Goal: Task Accomplishment & Management: Manage account settings

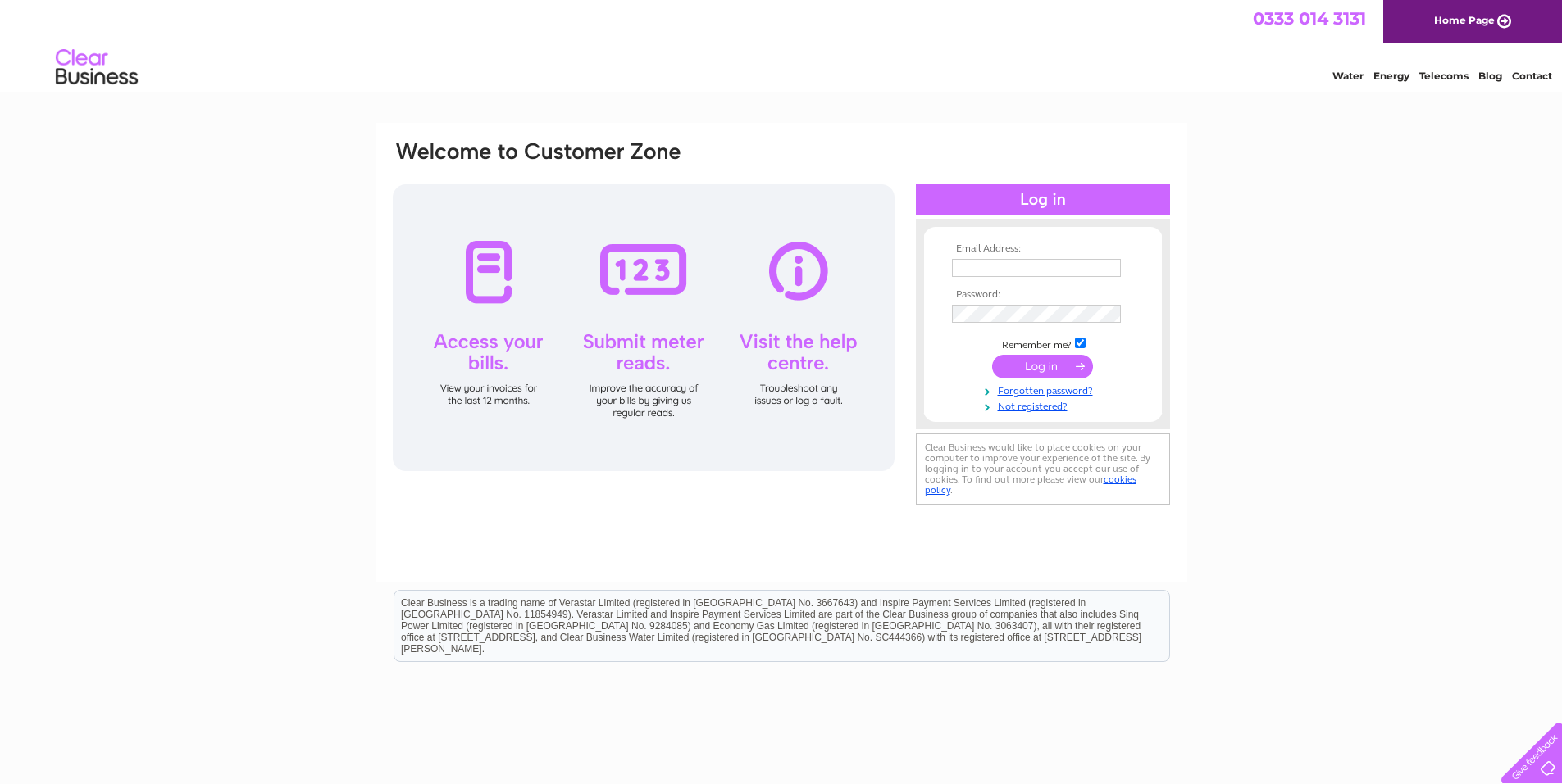
type input "theartisanwoodworkingco@gmail.com"
click at [1037, 365] on input "submit" at bounding box center [1043, 365] width 101 height 23
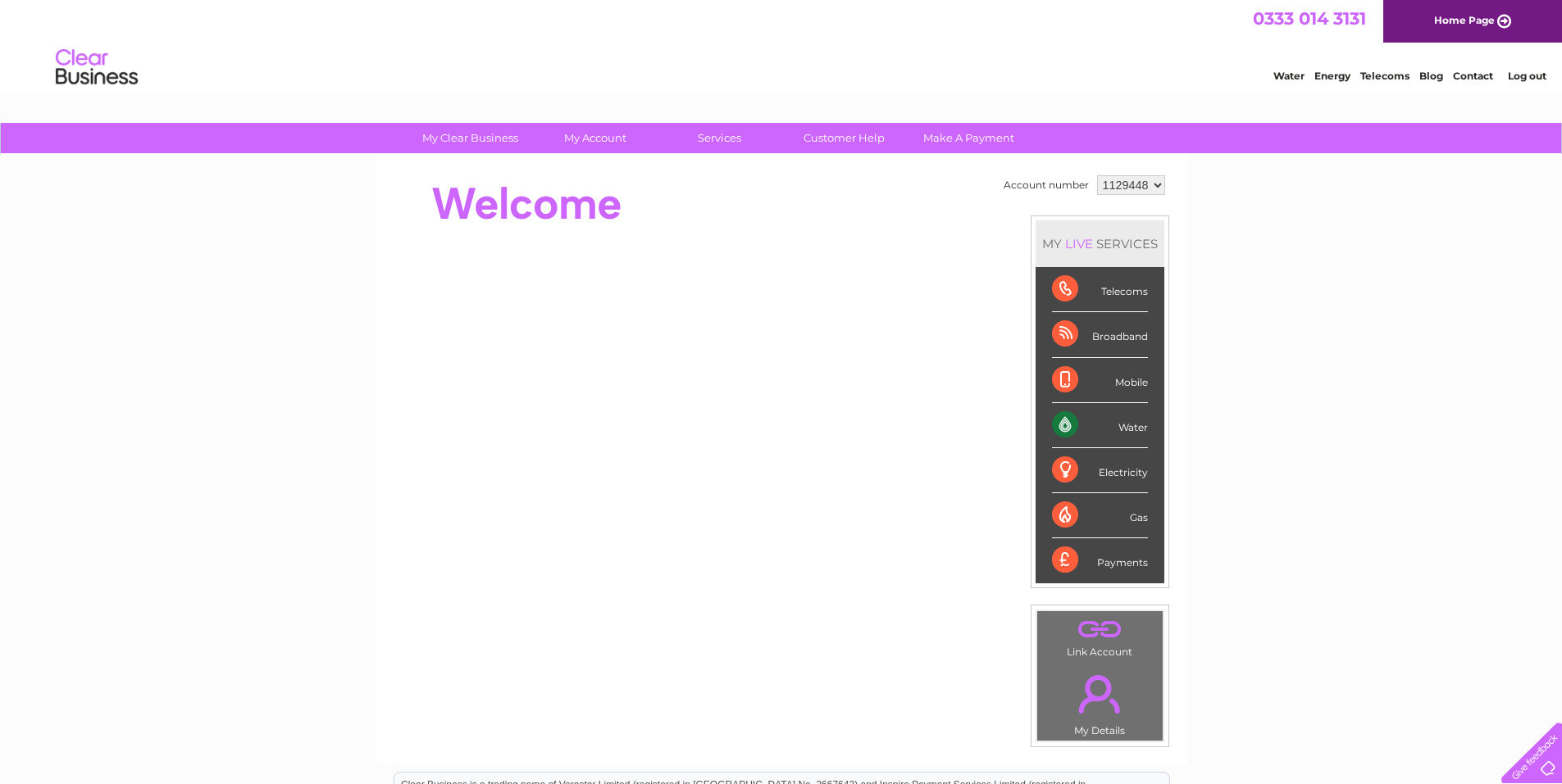
click at [1130, 467] on div "Electricity" at bounding box center [1100, 471] width 96 height 45
click at [1066, 471] on div "Electricity" at bounding box center [1100, 471] width 96 height 45
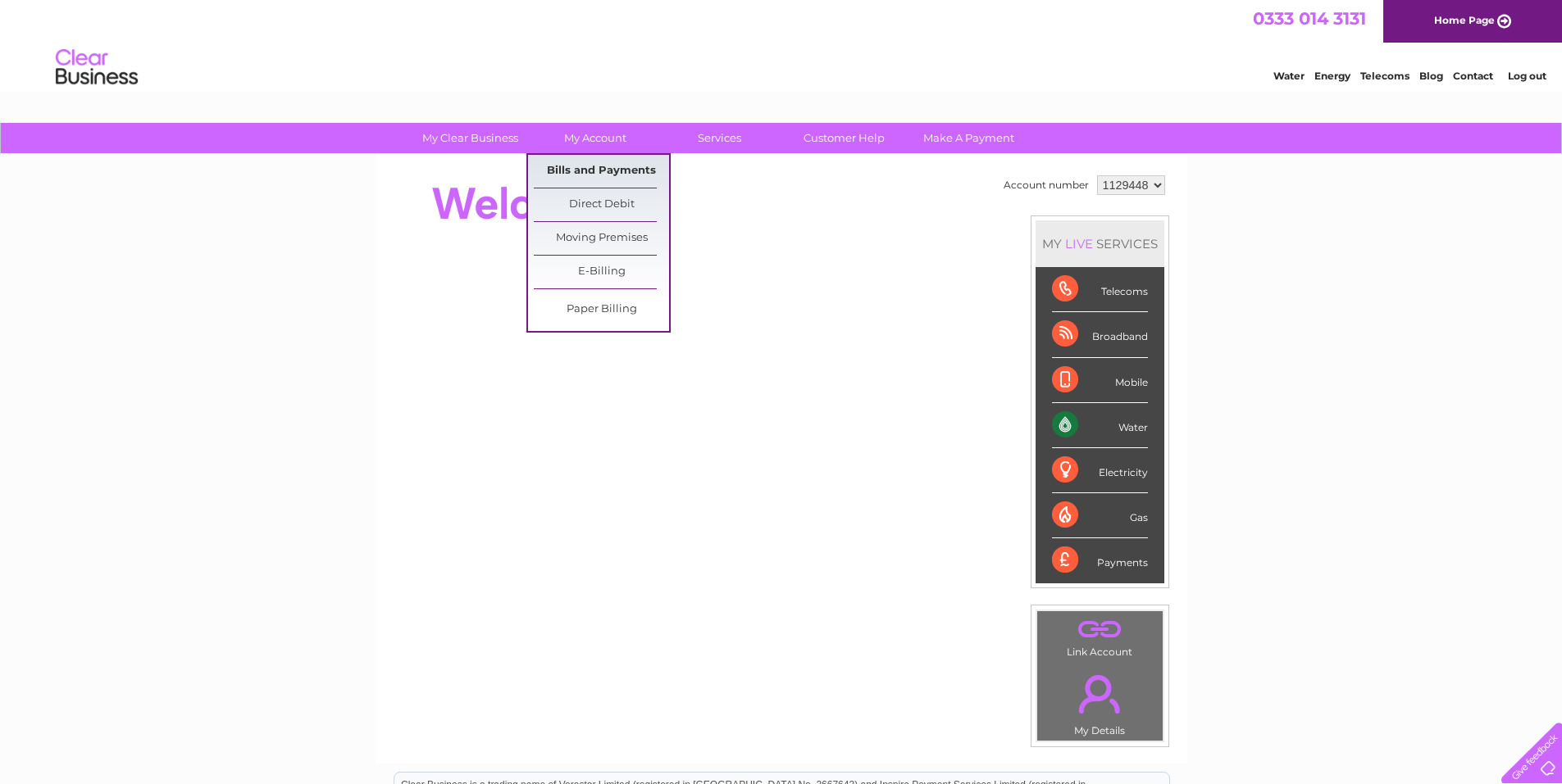
click at [599, 165] on link "Bills and Payments" at bounding box center [601, 170] width 135 height 33
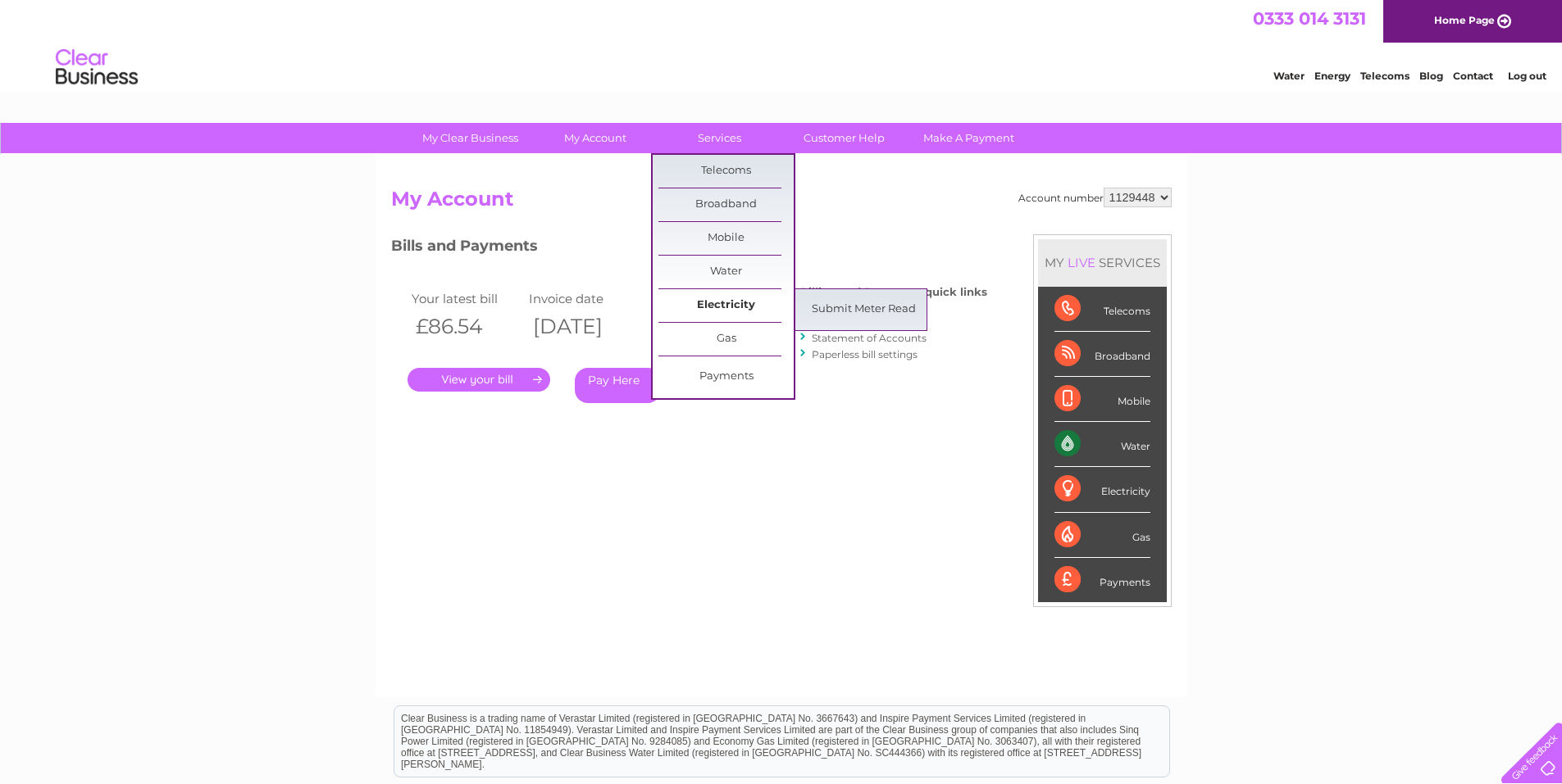
click at [713, 309] on link "Electricity" at bounding box center [725, 305] width 135 height 33
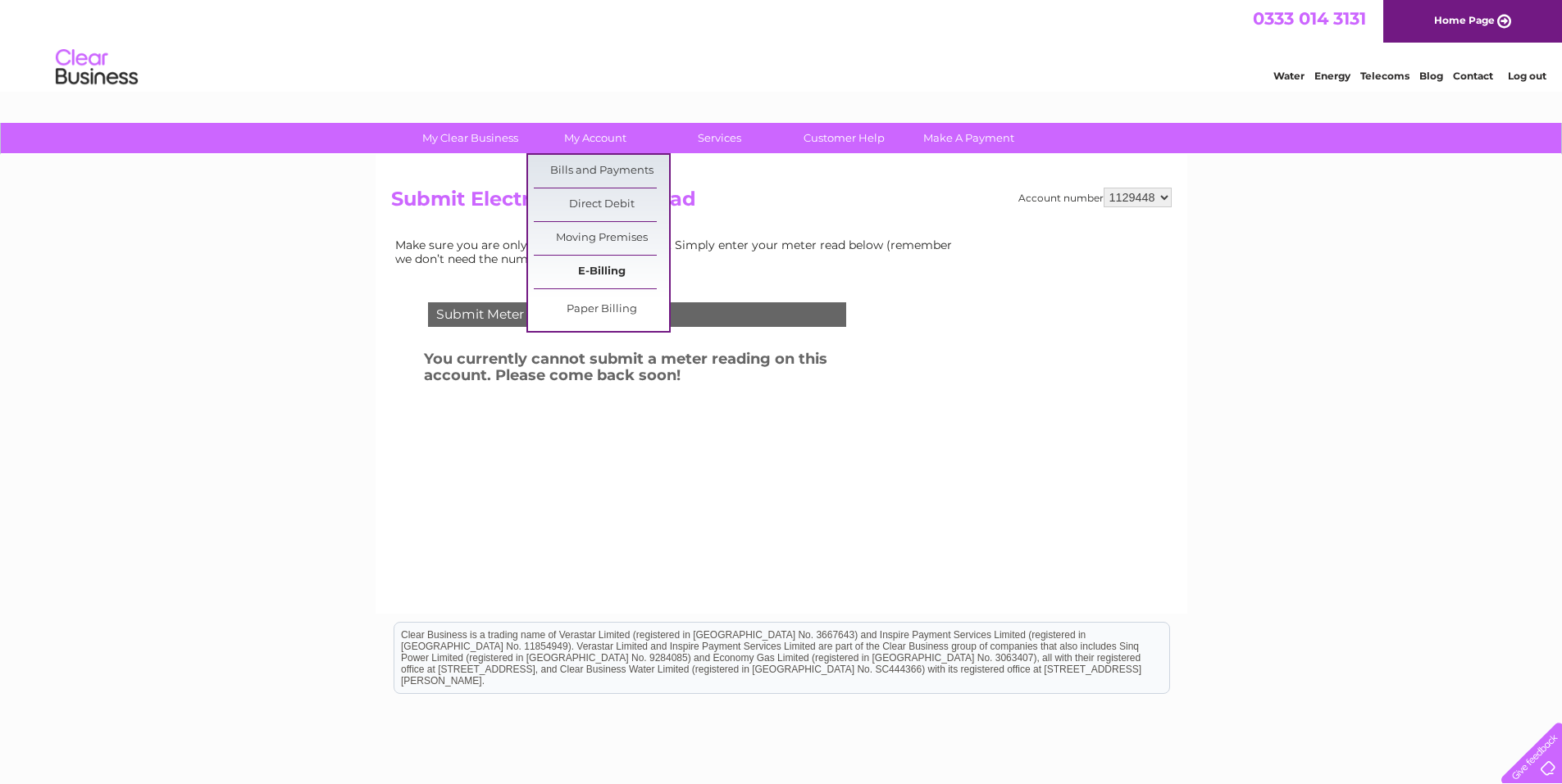
click at [587, 271] on link "E-Billing" at bounding box center [601, 272] width 135 height 33
click at [607, 168] on link "Bills and Payments" at bounding box center [601, 170] width 135 height 33
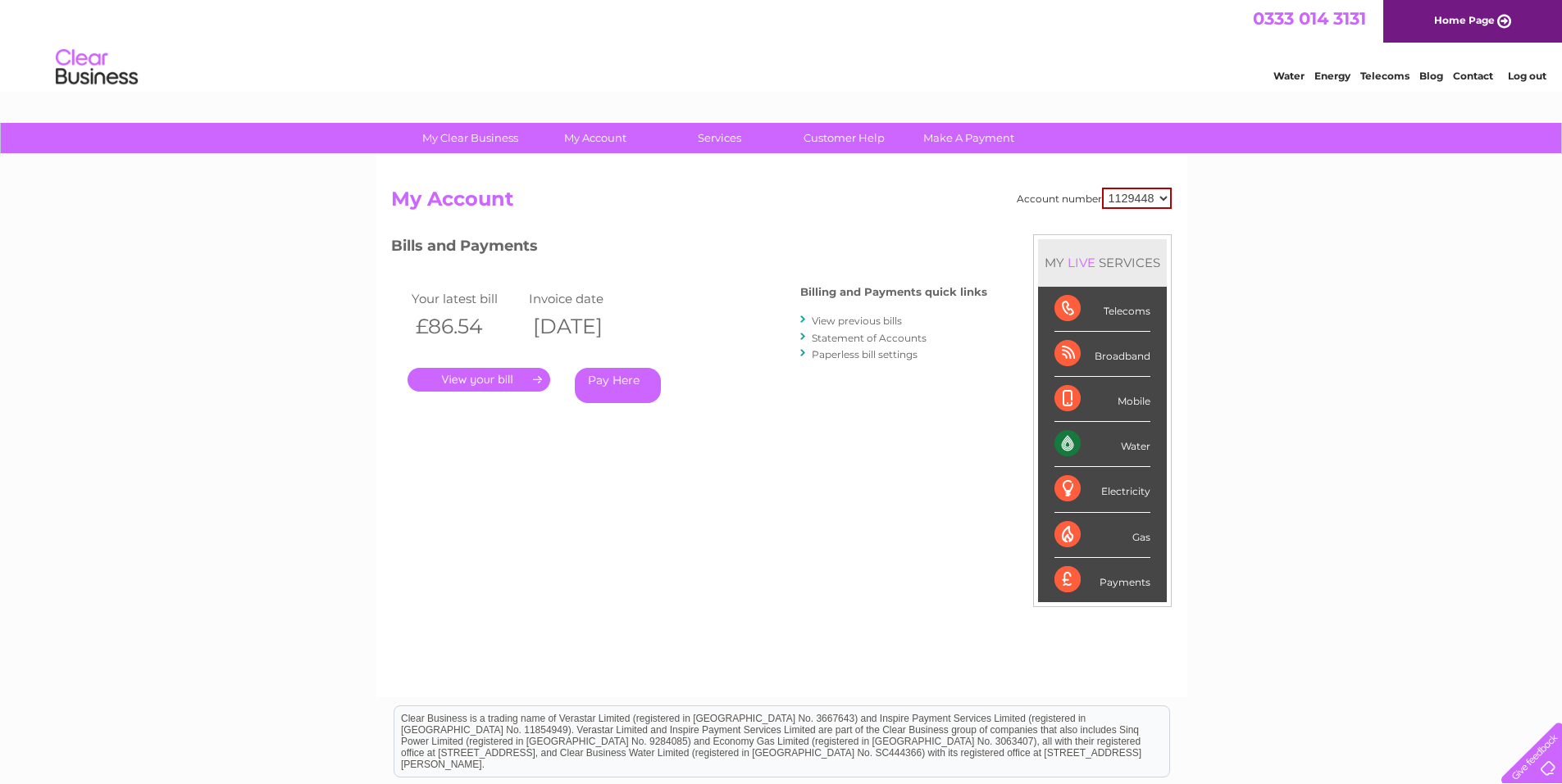
click at [852, 319] on link "View previous bills" at bounding box center [857, 321] width 91 height 12
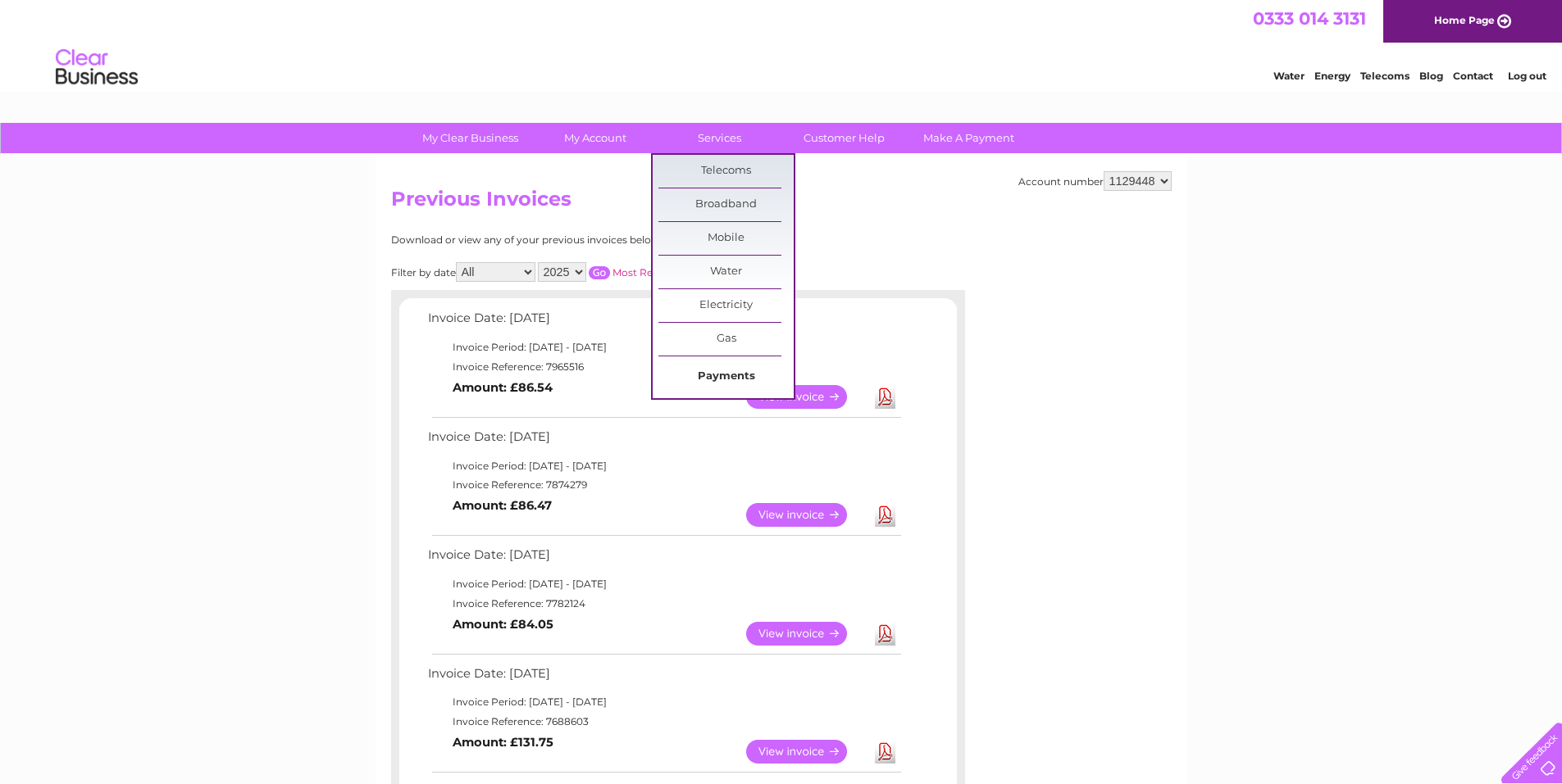
click at [734, 376] on link "Payments" at bounding box center [725, 376] width 135 height 33
